Goal: Task Accomplishment & Management: Complete application form

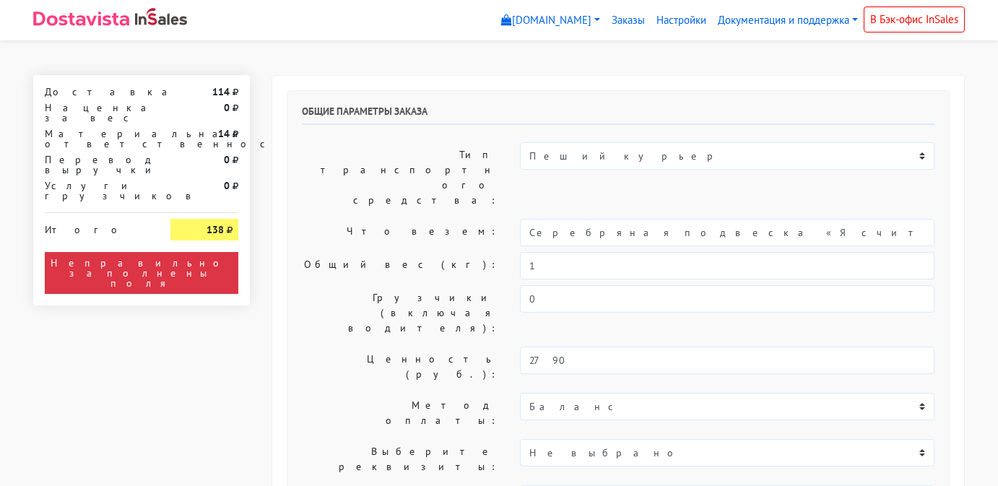
select select "11:00"
select select "20:00"
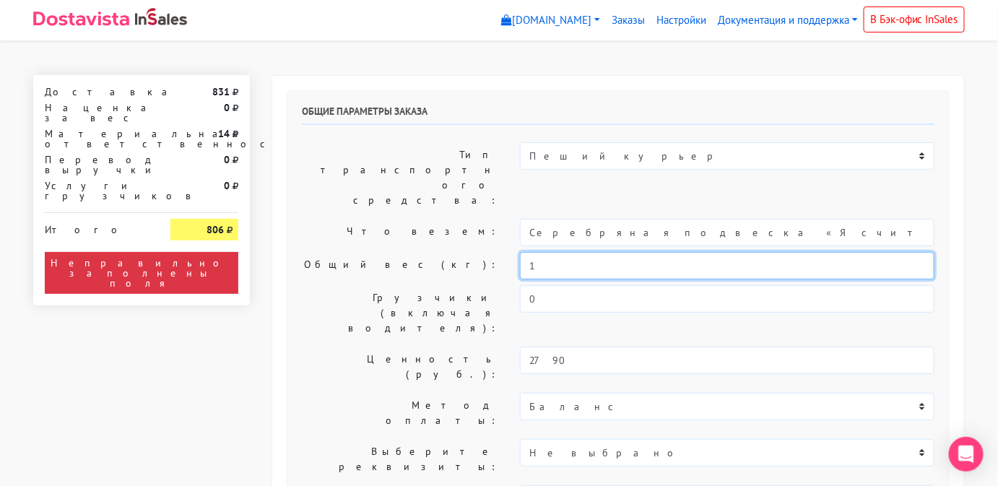
click at [574, 252] on input "1" at bounding box center [727, 265] width 415 height 27
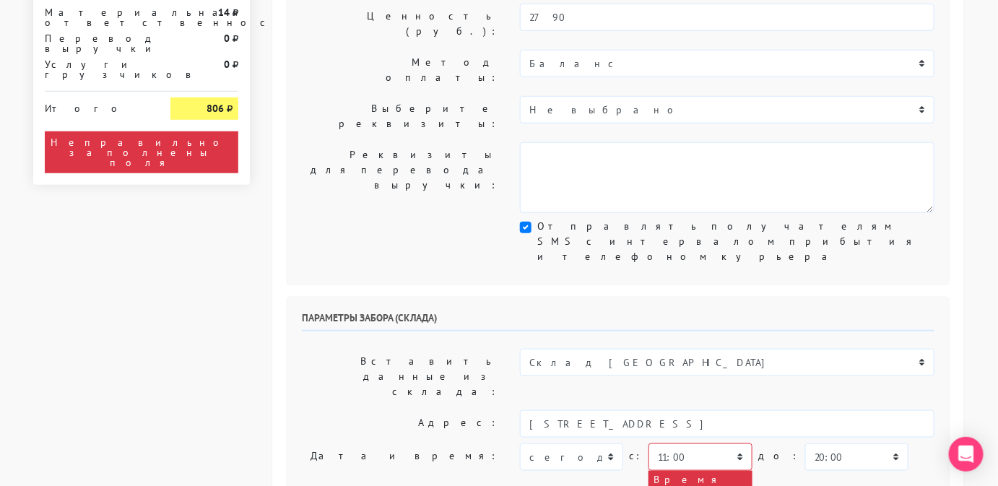
scroll to position [344, 0]
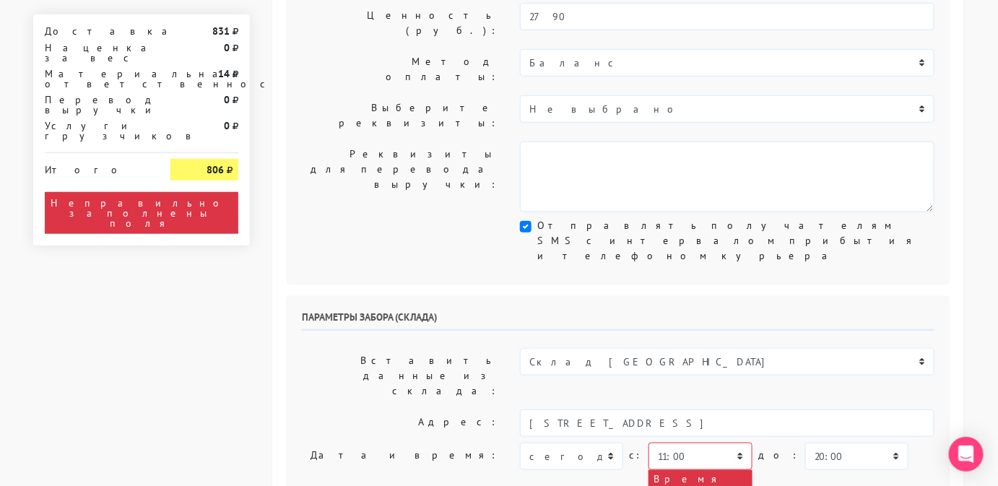
type input "0,5"
click at [603, 443] on select "[DATE] [DATE] [DATE] [DATE] [DATE] [DATE] [DATE] [DATE] [DATE]" at bounding box center [571, 456] width 103 height 27
select select "[DATE]"
click at [520, 443] on select "[DATE] [DATE] [DATE] [DATE] [DATE] [DATE] [DATE] [DATE] [DATE]" at bounding box center [571, 456] width 103 height 27
click at [806, 443] on select "00:00 00:30 01:00 01:30 02:00 02:30 03:00 03:30 04:00 04:30 05:00 05:30 06:00 0…" at bounding box center [857, 456] width 103 height 27
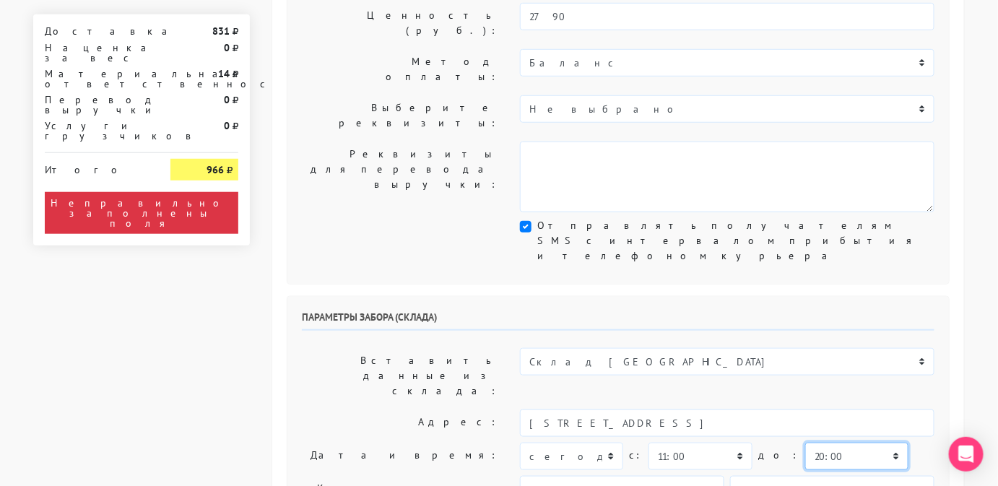
select select "12:00"
click at [806, 443] on select "00:00 00:30 01:00 01:30 02:00 02:30 03:00 03:30 04:00 04:30 05:00 05:30 06:00 0…" at bounding box center [857, 456] width 103 height 27
click at [670, 476] on input "[PERSON_NAME]" at bounding box center [622, 489] width 204 height 27
click at [772, 476] on input "[PHONE_NUMBER]" at bounding box center [832, 489] width 204 height 27
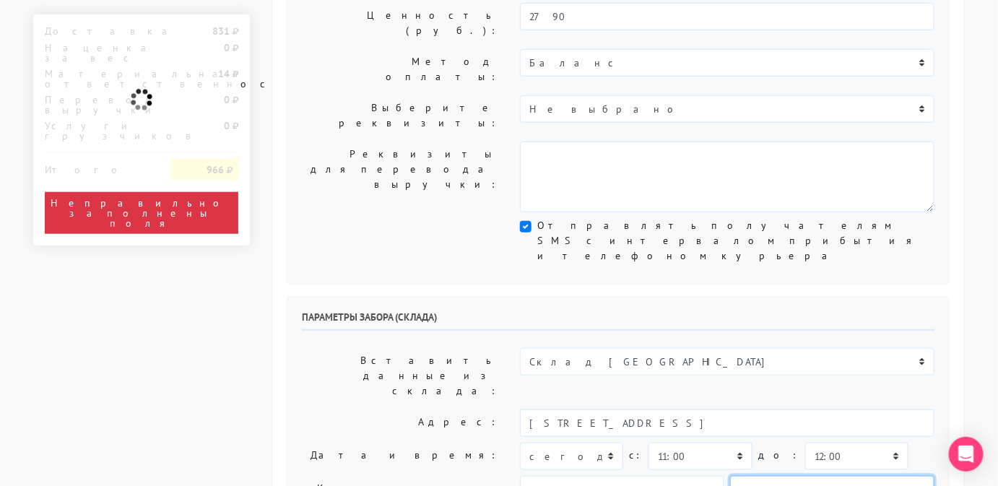
click at [772, 476] on input "[PHONE_NUMBER]" at bounding box center [832, 489] width 204 height 27
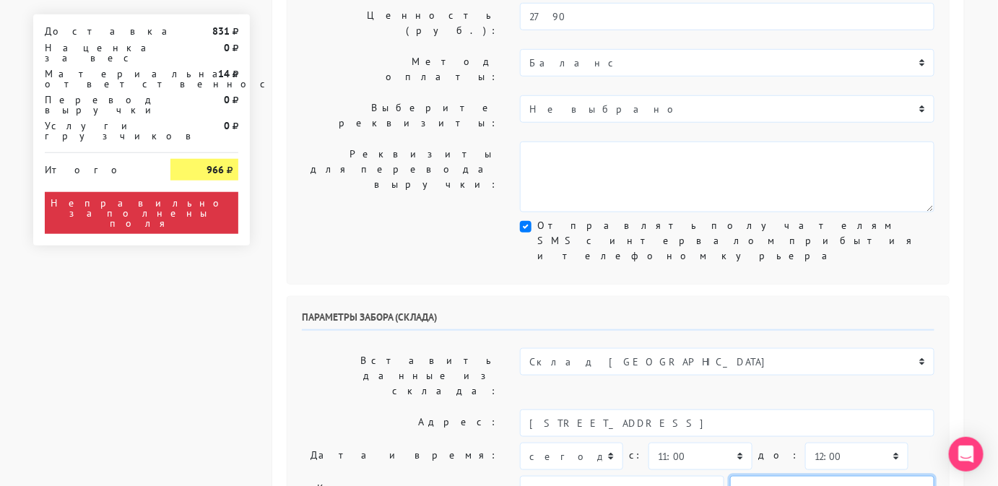
click at [772, 476] on input "[PHONE_NUMBER]" at bounding box center [832, 489] width 204 height 27
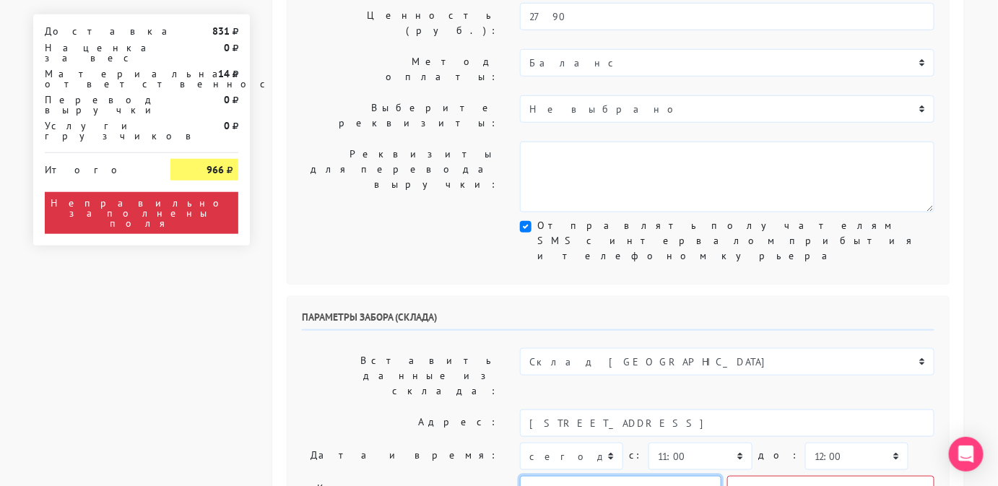
click at [678, 476] on input "text" at bounding box center [621, 489] width 202 height 27
type input "менеджер"
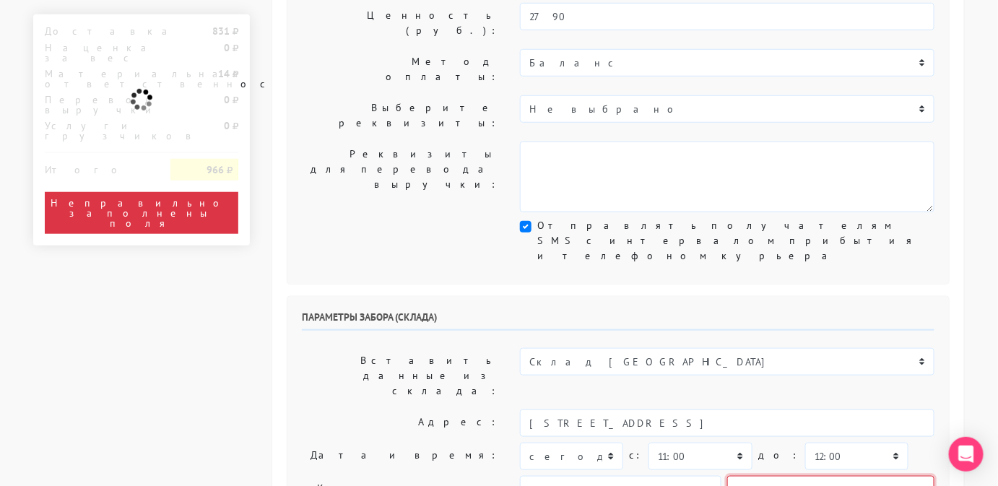
click at [759, 476] on input "text" at bounding box center [831, 489] width 207 height 27
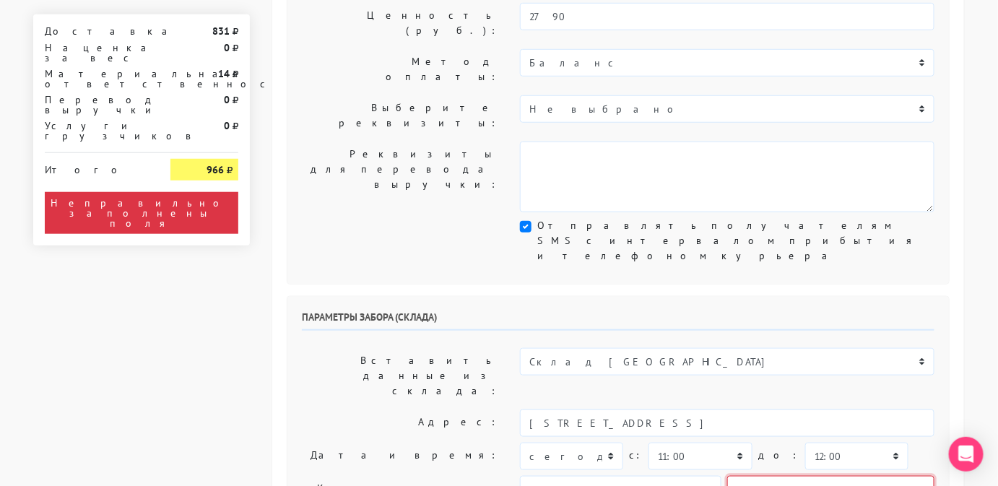
type input "9806583831"
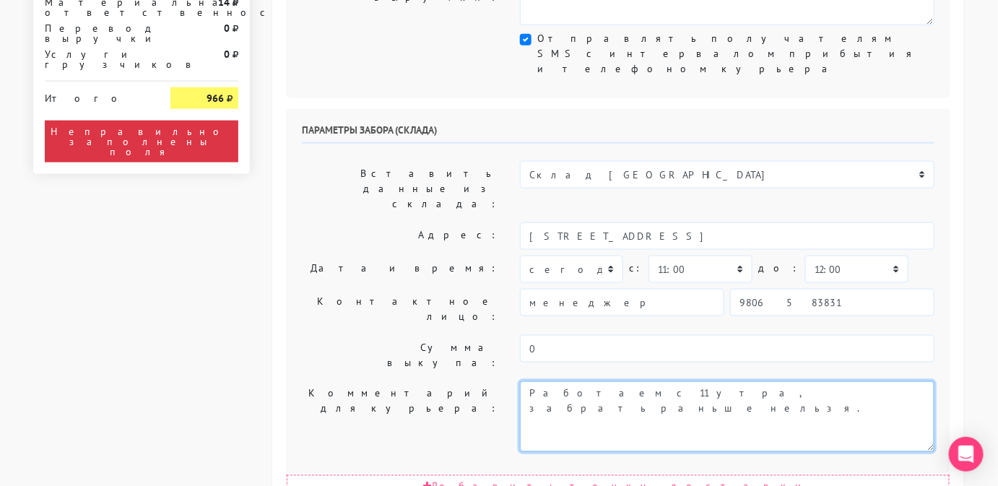
scroll to position [532, 0]
click at [738, 381] on textarea "Работаем с 11 утра, забрать раньше нельзя." at bounding box center [727, 416] width 415 height 71
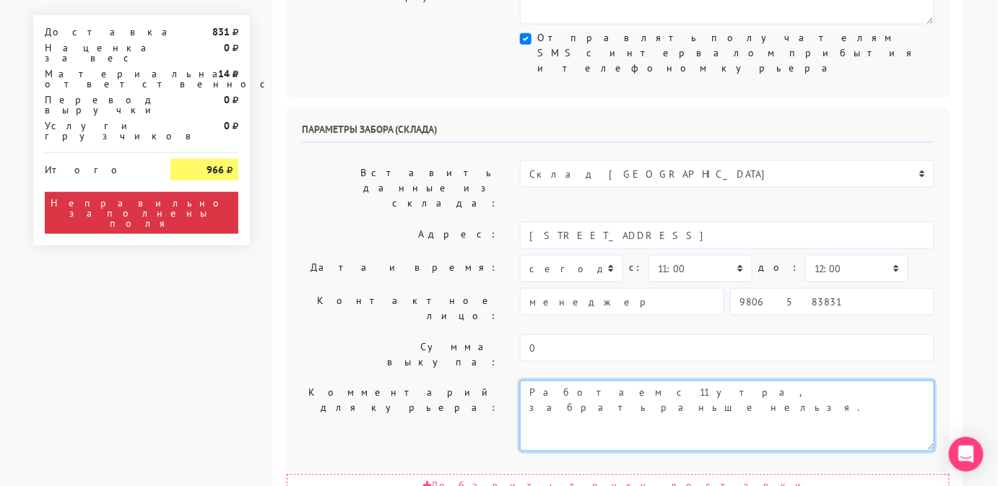
type textarea "Работаем с 11 утра, забрать раньше нельзя. Магазин SBLESKOM . Вход у остановки …"
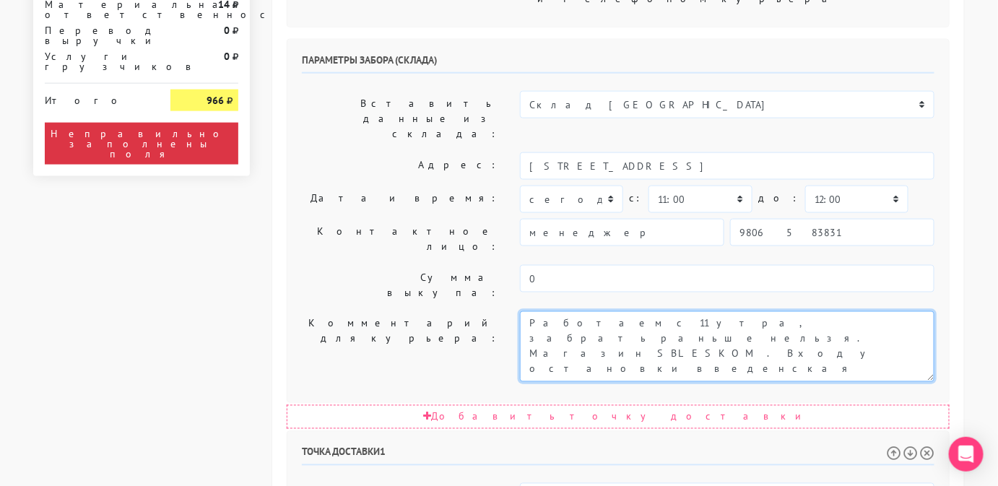
scroll to position [605, 0]
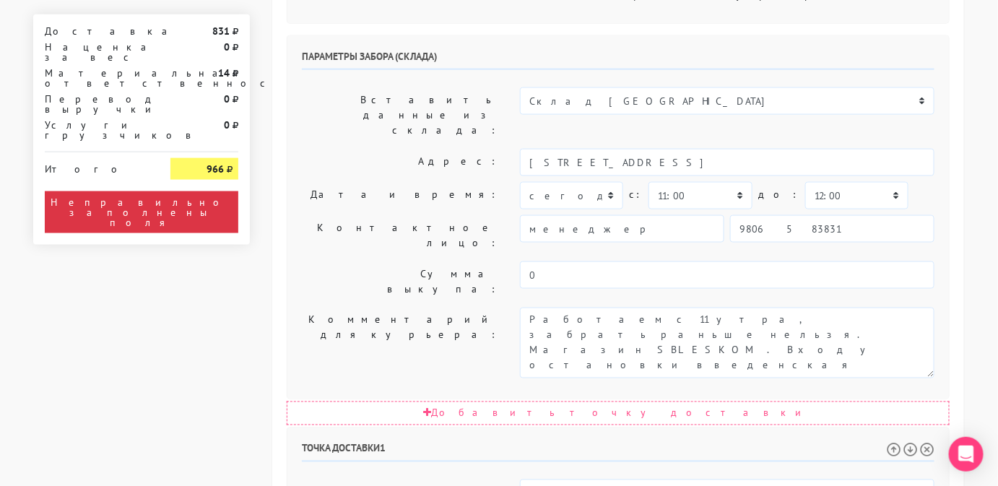
select select "[DATE]"
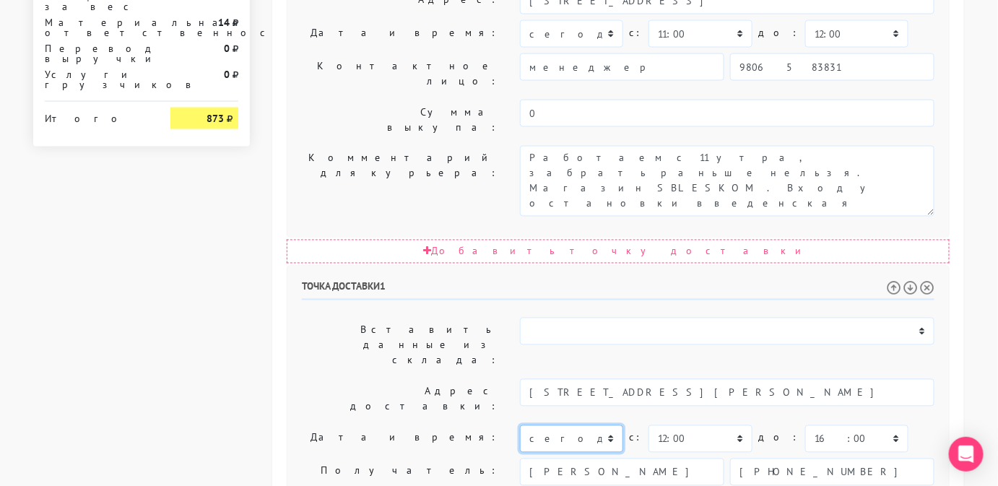
scroll to position [769, 0]
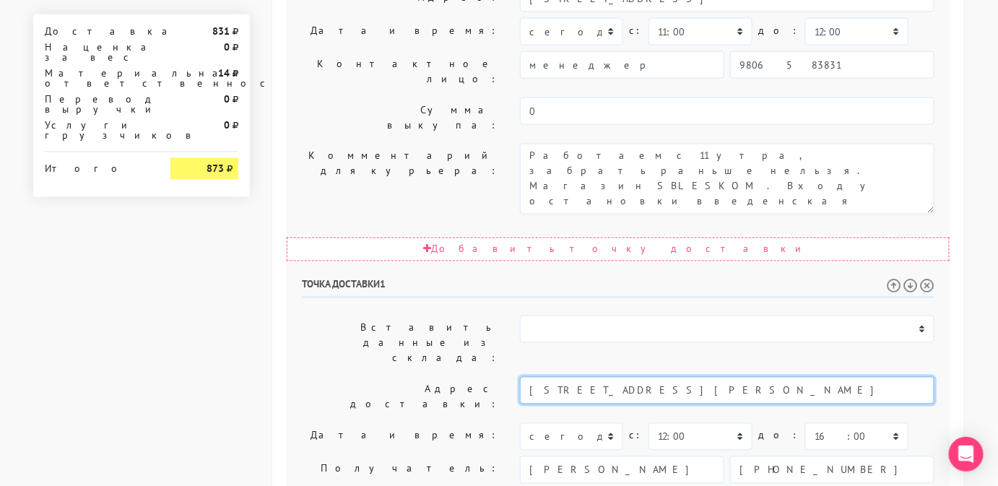
drag, startPoint x: 775, startPoint y: 165, endPoint x: 675, endPoint y: 169, distance: 99.8
click at [675, 377] on input "[STREET_ADDRESS][PERSON_NAME]" at bounding box center [727, 390] width 415 height 27
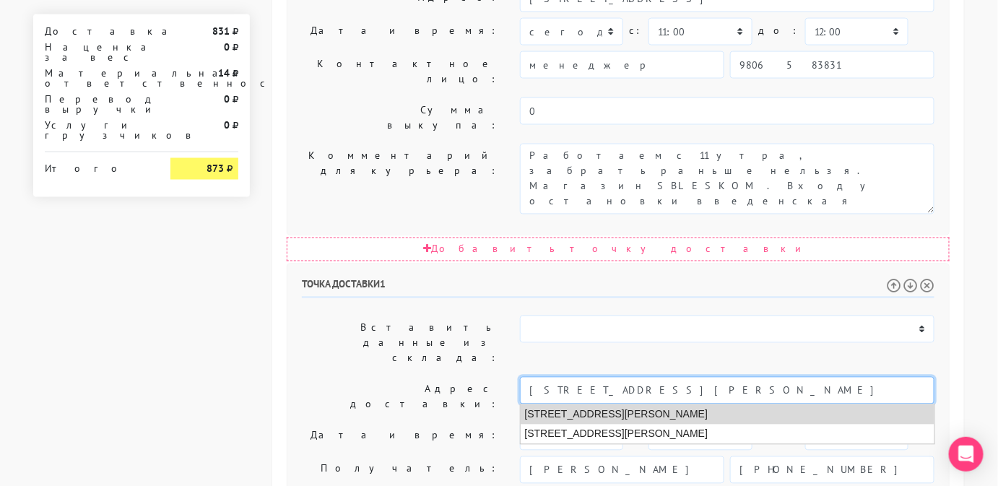
click at [718, 405] on li "[STREET_ADDRESS][PERSON_NAME]" at bounding box center [728, 415] width 414 height 20
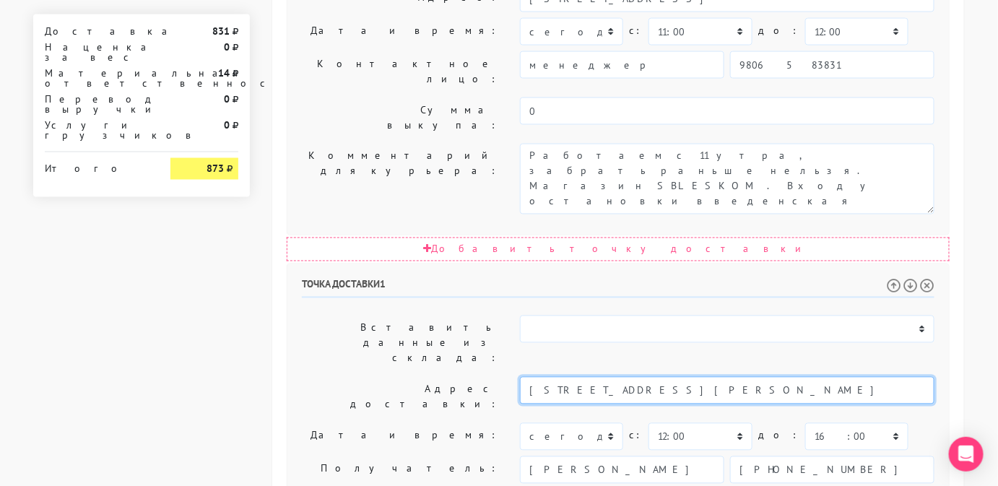
type input "[STREET_ADDRESS][PERSON_NAME]"
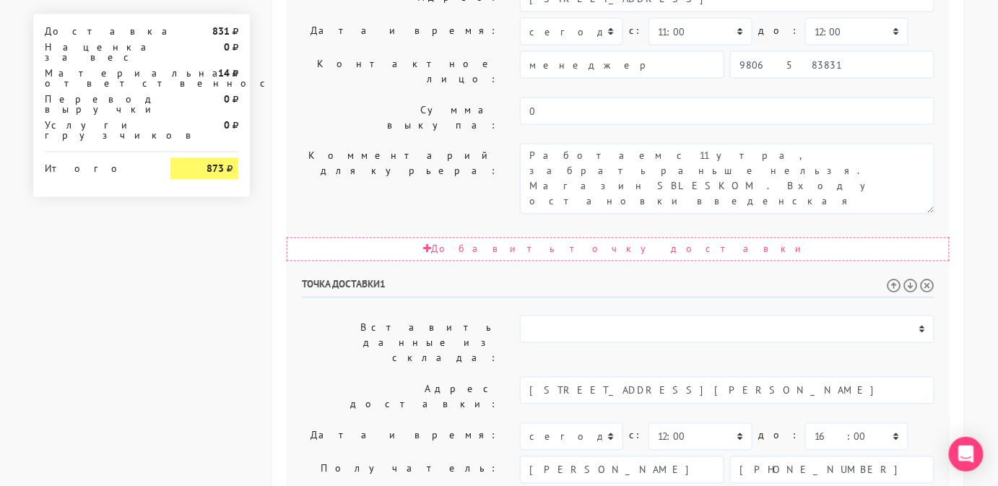
scroll to position [842, 0]
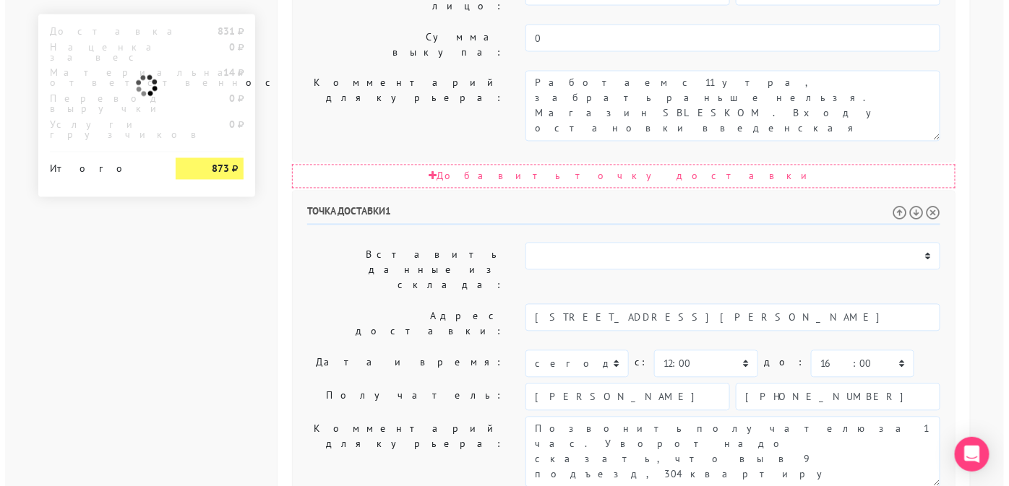
scroll to position [0, 0]
